Goal: Task Accomplishment & Management: Contribute content

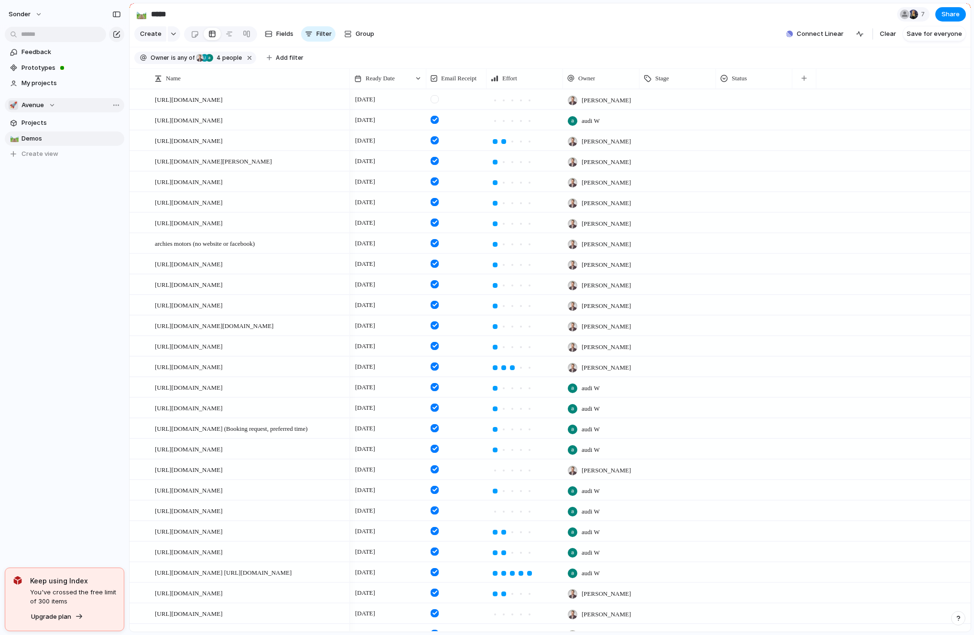
click at [38, 104] on span "Avenue" at bounding box center [33, 105] width 22 height 10
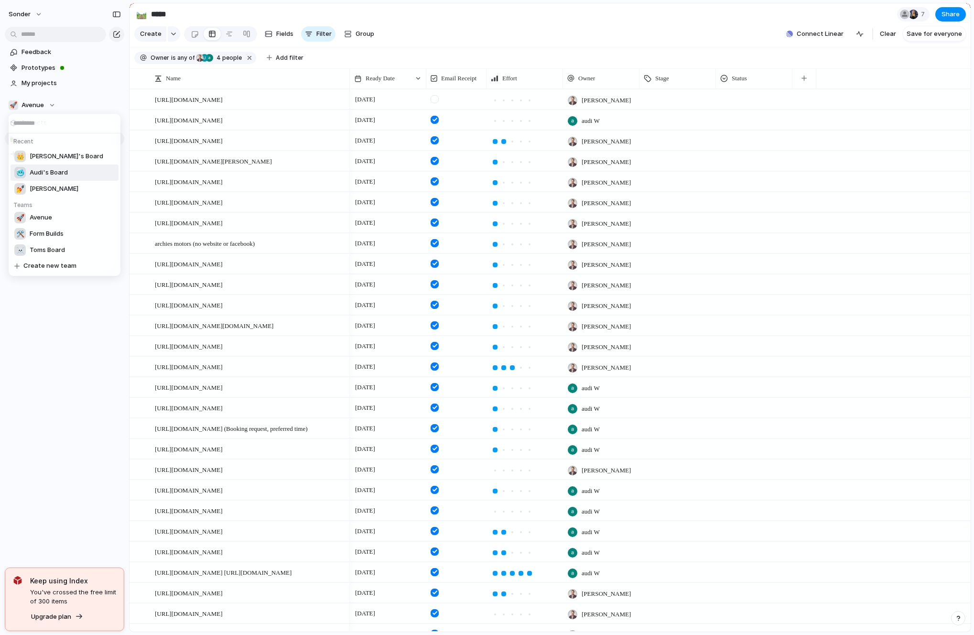
click at [40, 175] on span "Audi's Board" at bounding box center [49, 173] width 38 height 10
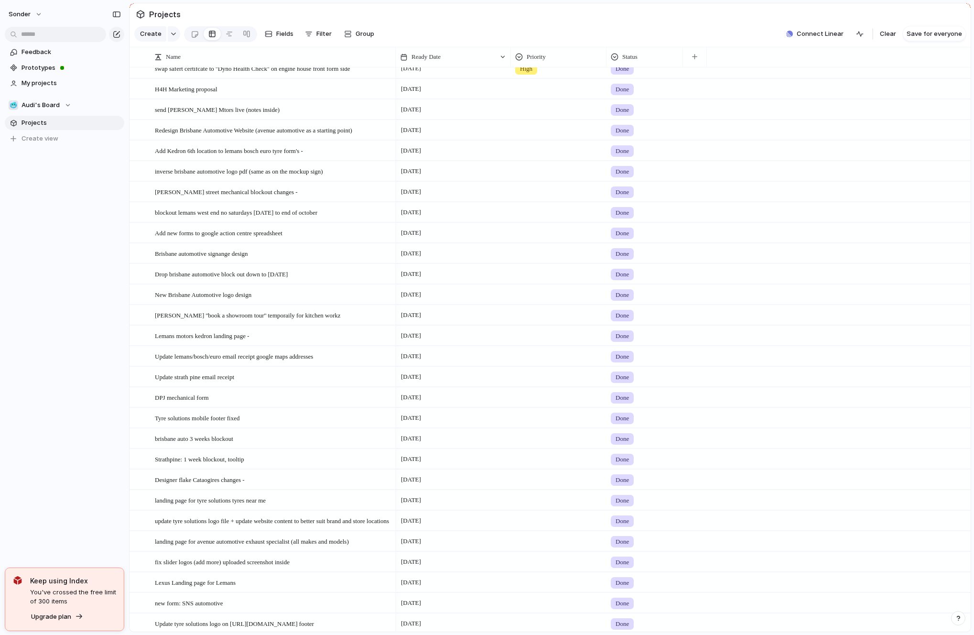
scroll to position [2459, 0]
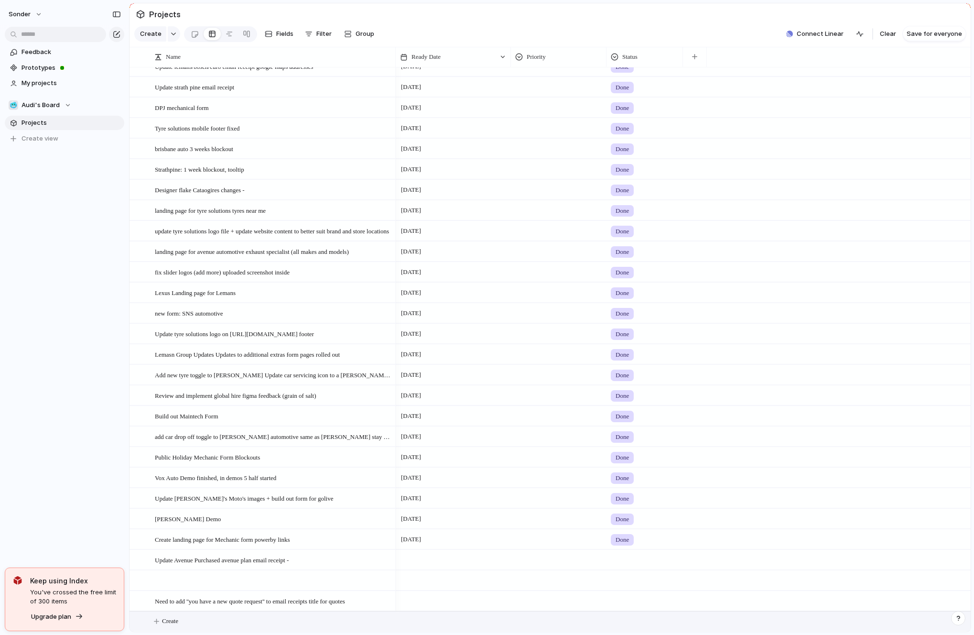
click at [214, 620] on button "Create" at bounding box center [562, 622] width 847 height 20
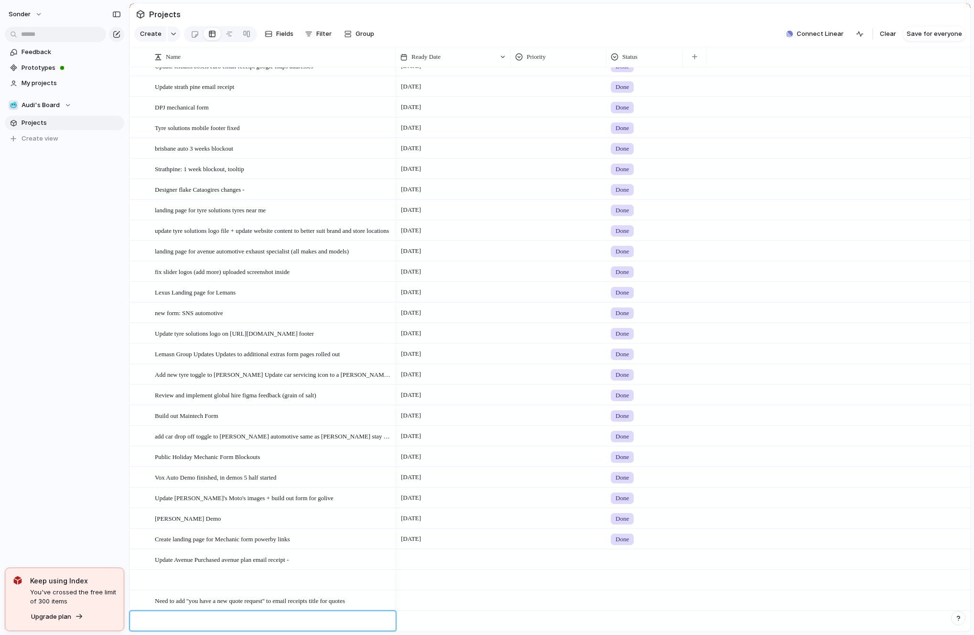
click at [214, 620] on textarea at bounding box center [272, 622] width 234 height 12
type textarea "*"
type textarea "**********"
click at [419, 625] on div at bounding box center [453, 621] width 115 height 20
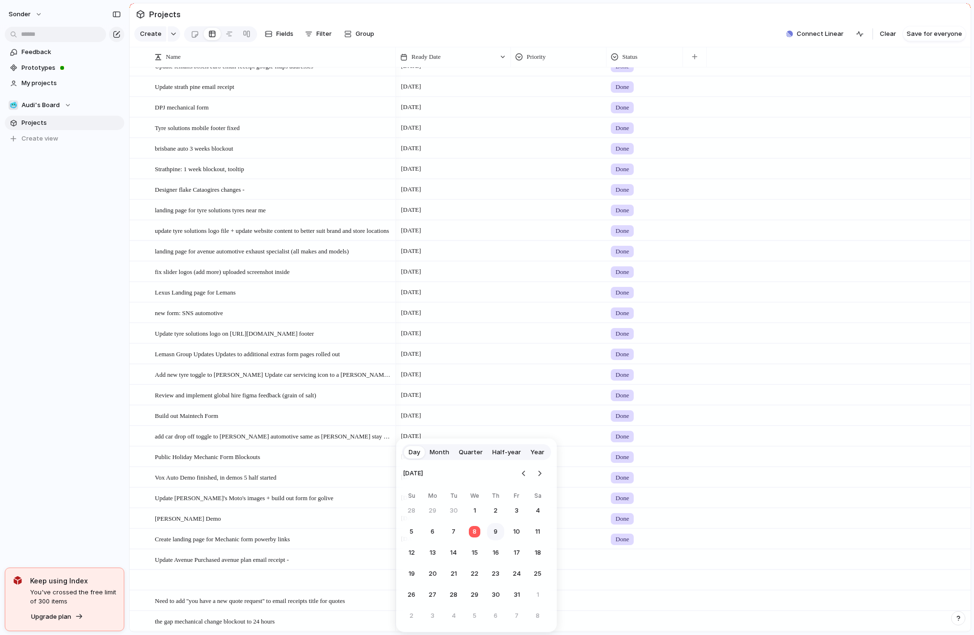
click at [492, 526] on button "9" at bounding box center [495, 531] width 17 height 17
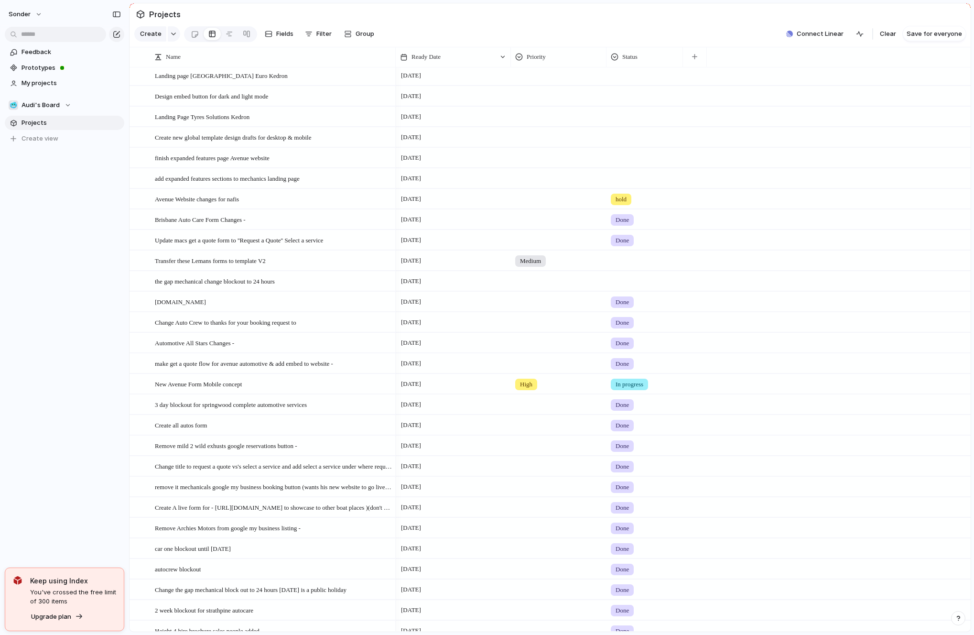
scroll to position [0, 0]
